Goal: Transaction & Acquisition: Book appointment/travel/reservation

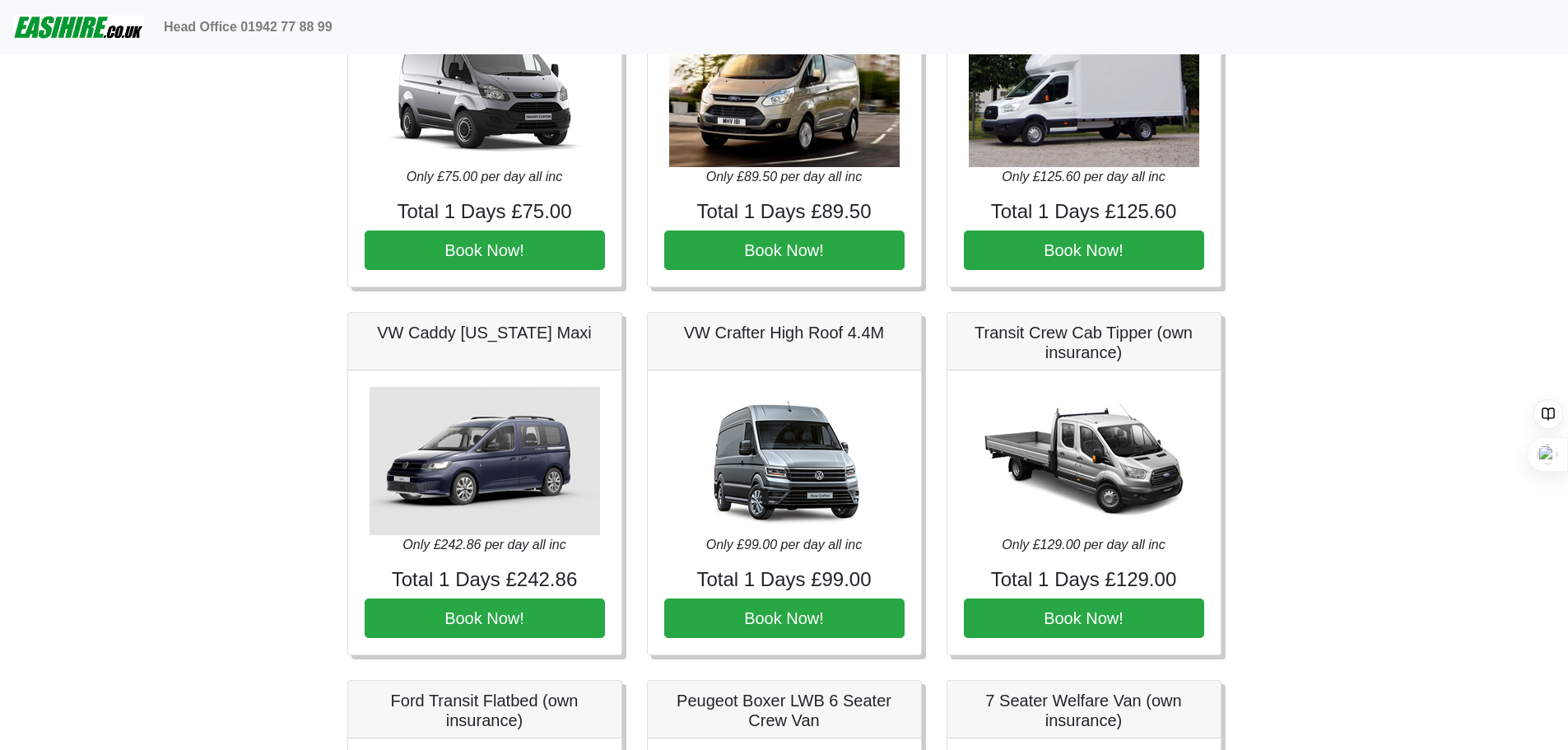
scroll to position [247, 0]
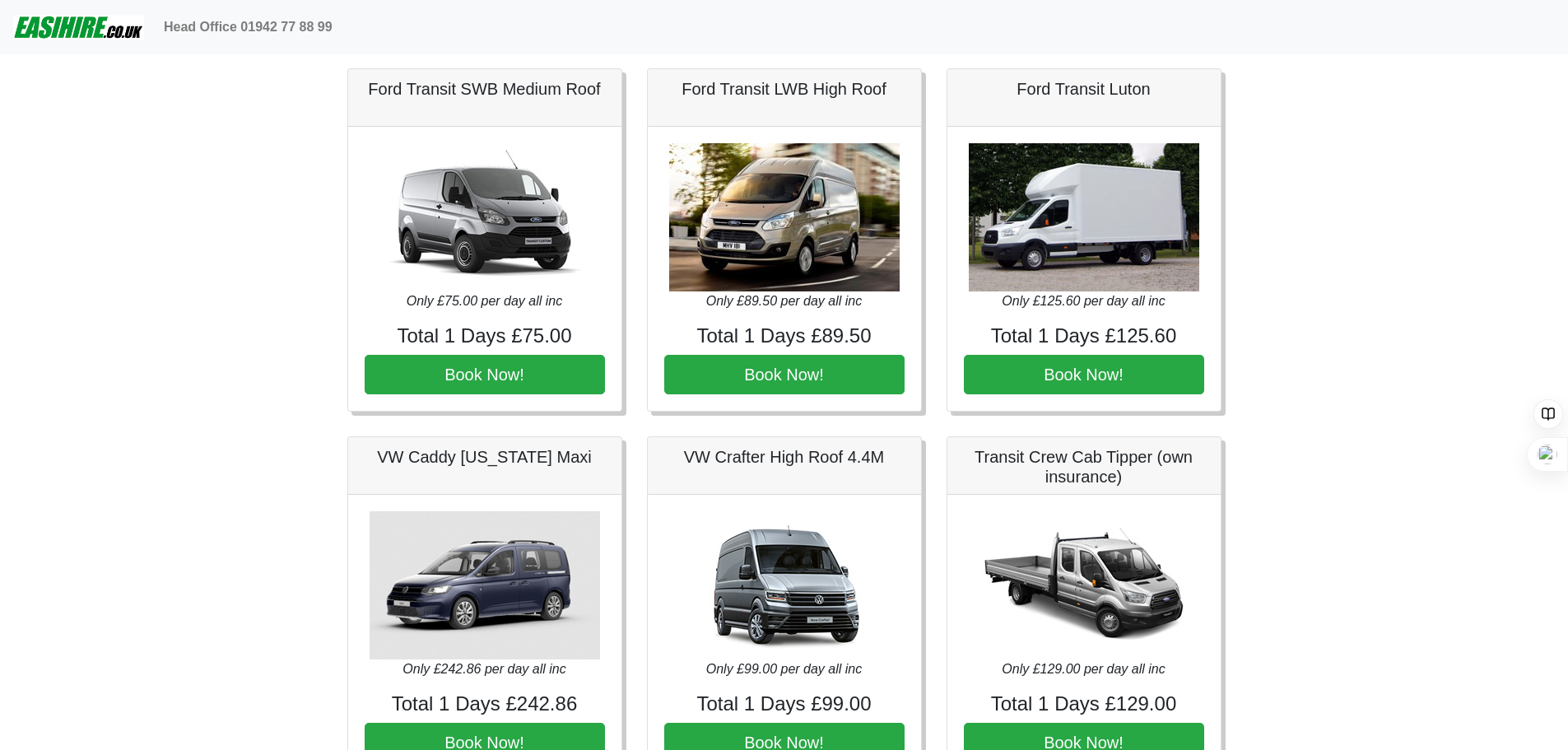
scroll to position [824, 0]
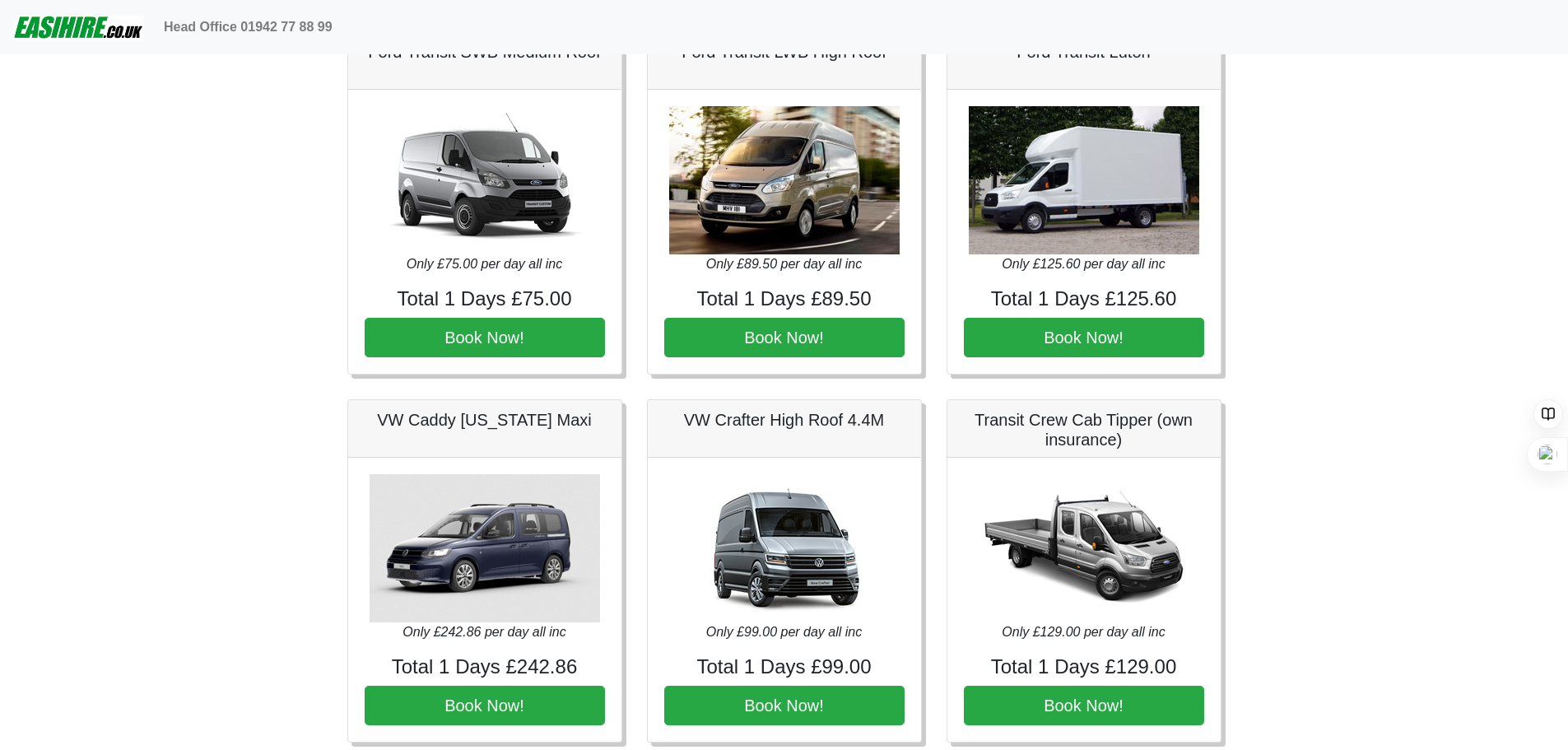
click at [806, 556] on img at bounding box center [784, 548] width 230 height 148
click at [794, 701] on button "Book Now!" at bounding box center [784, 706] width 240 height 40
click at [810, 546] on img at bounding box center [784, 548] width 230 height 148
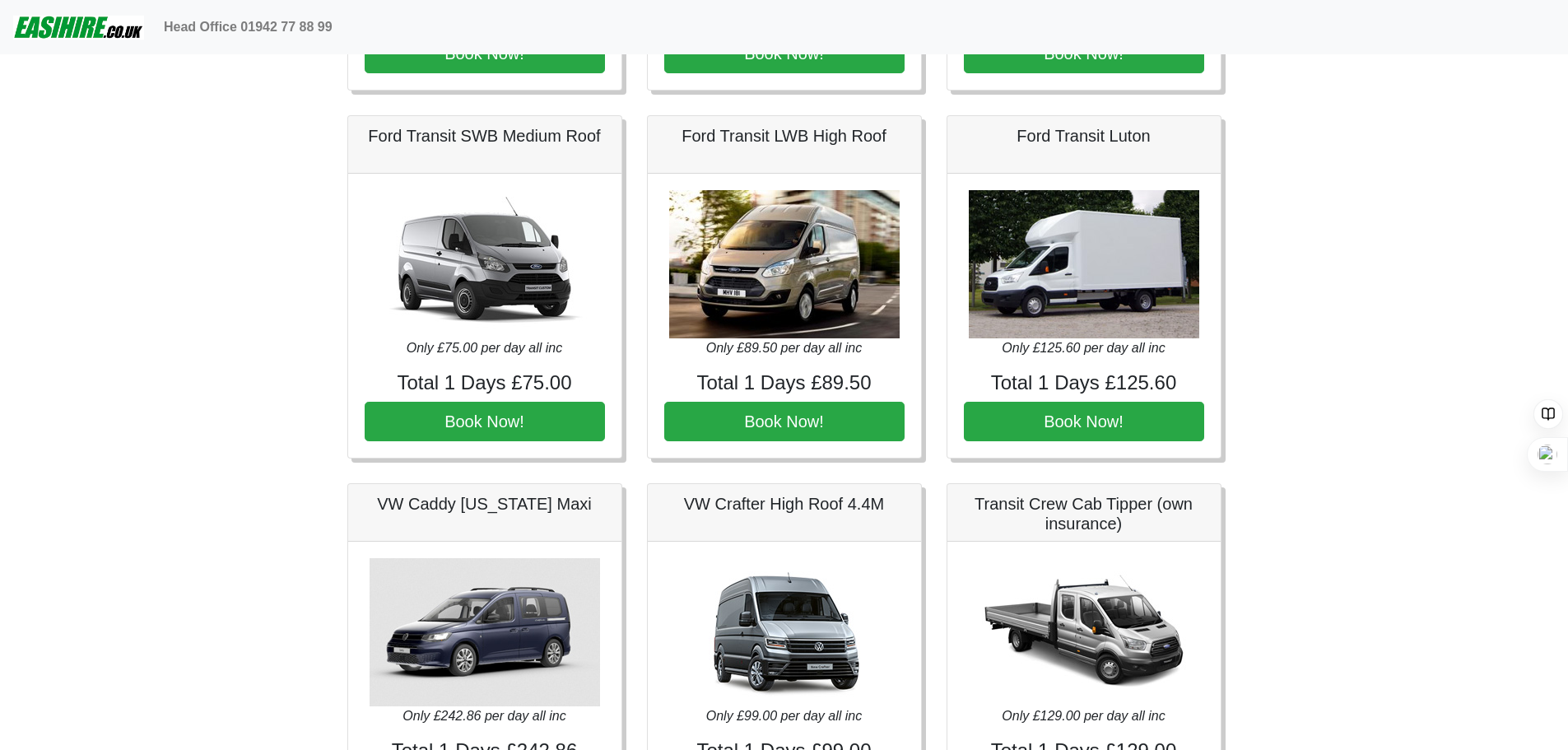
scroll to position [494, 0]
